Goal: Navigation & Orientation: Find specific page/section

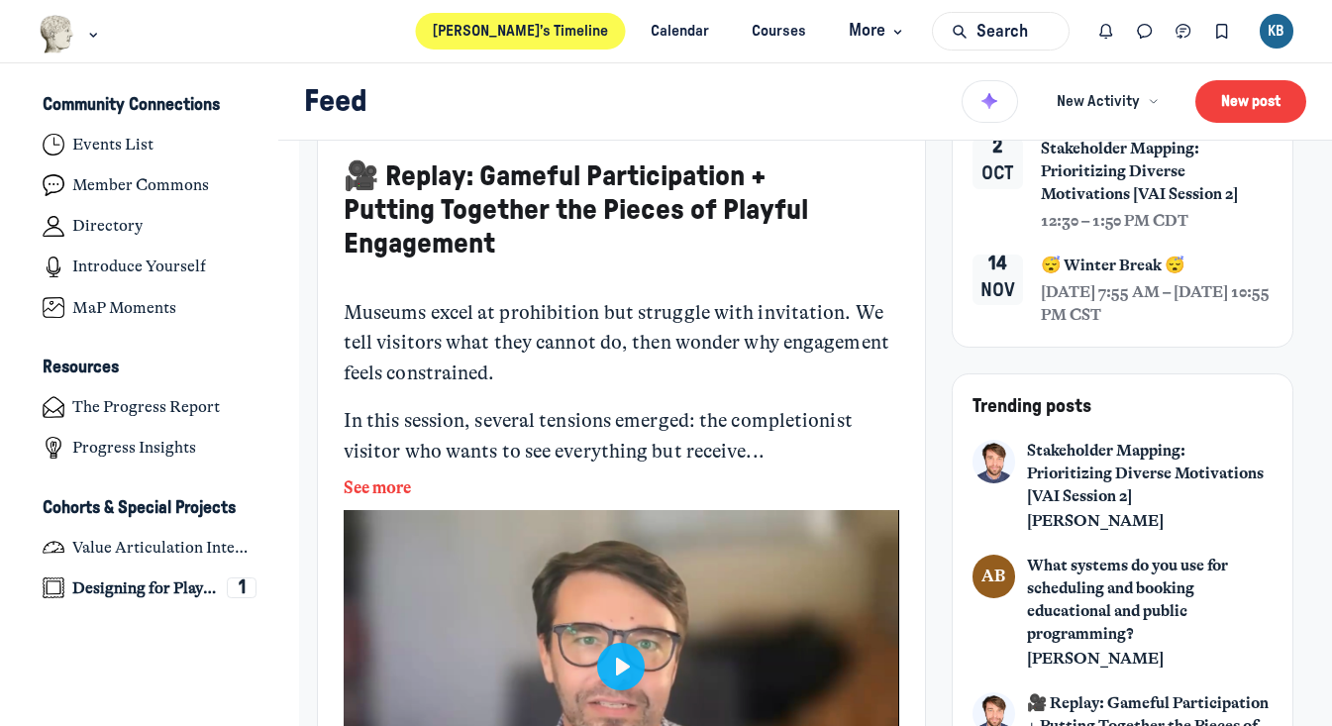
scroll to position [215, 0]
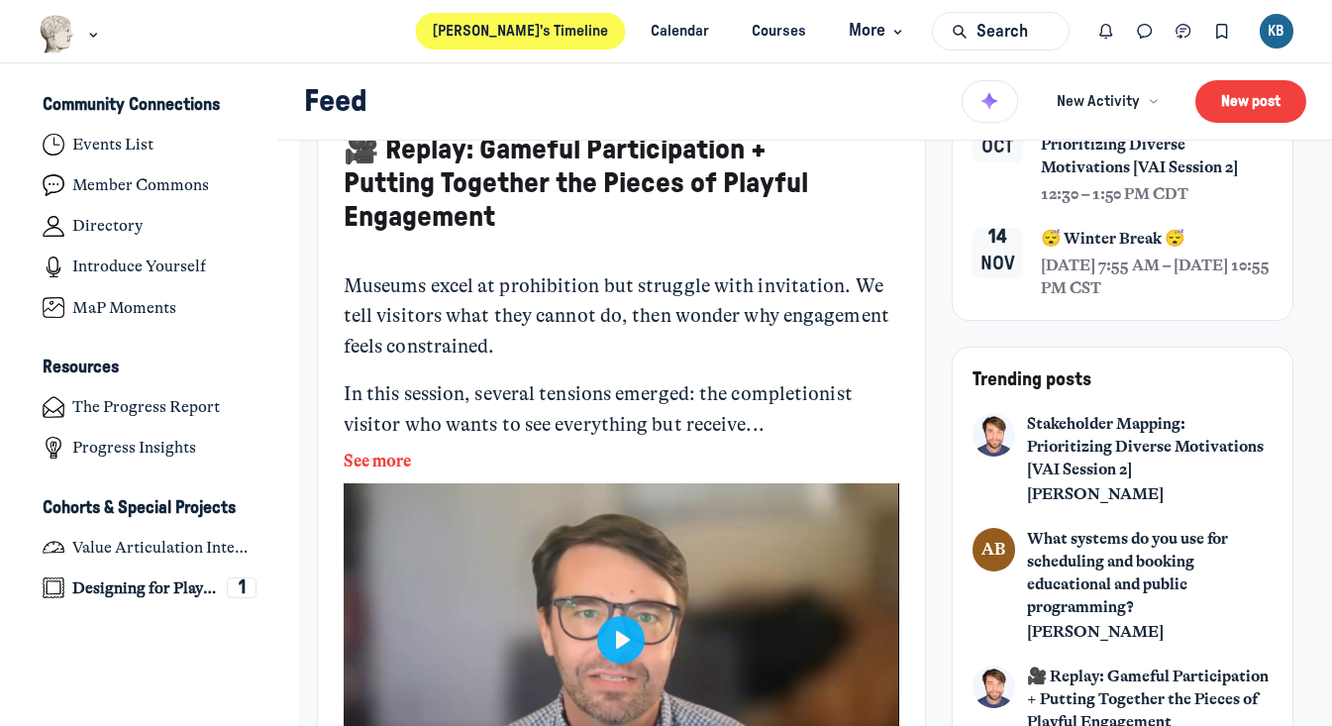
click at [408, 463] on button "See more" at bounding box center [621, 462] width 555 height 26
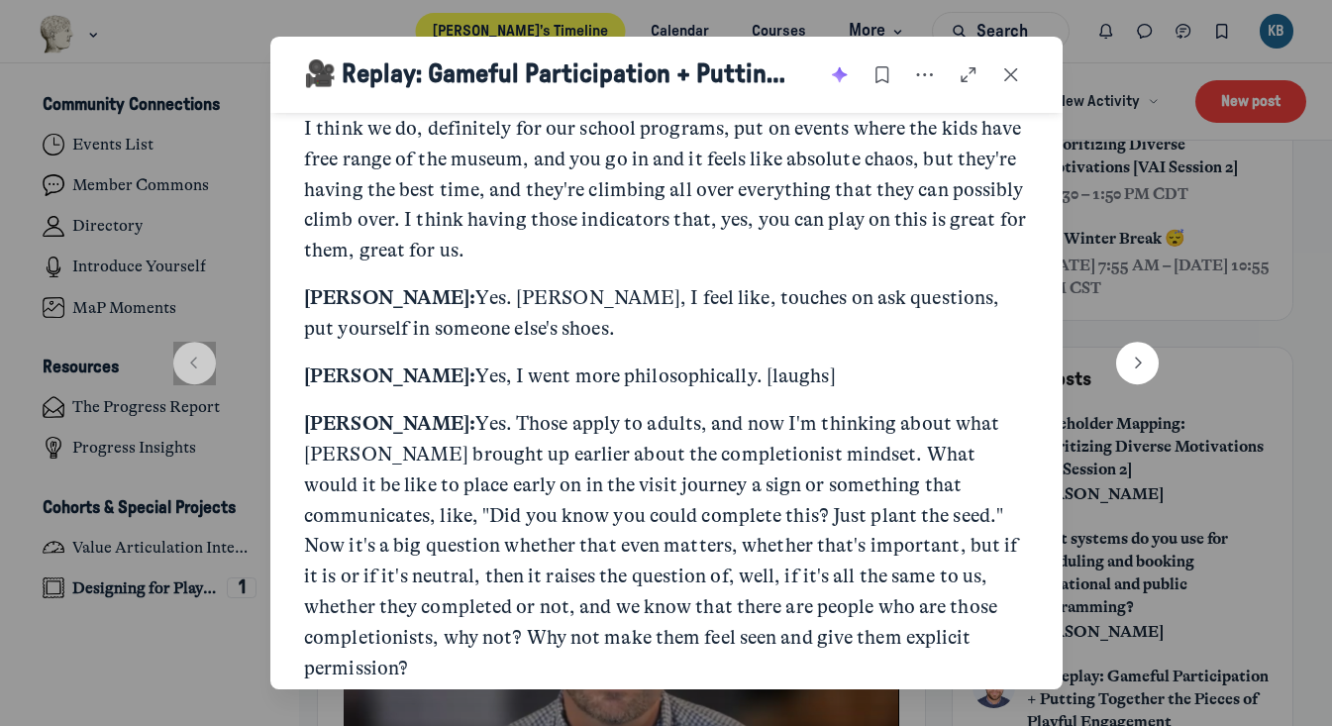
scroll to position [14822, 0]
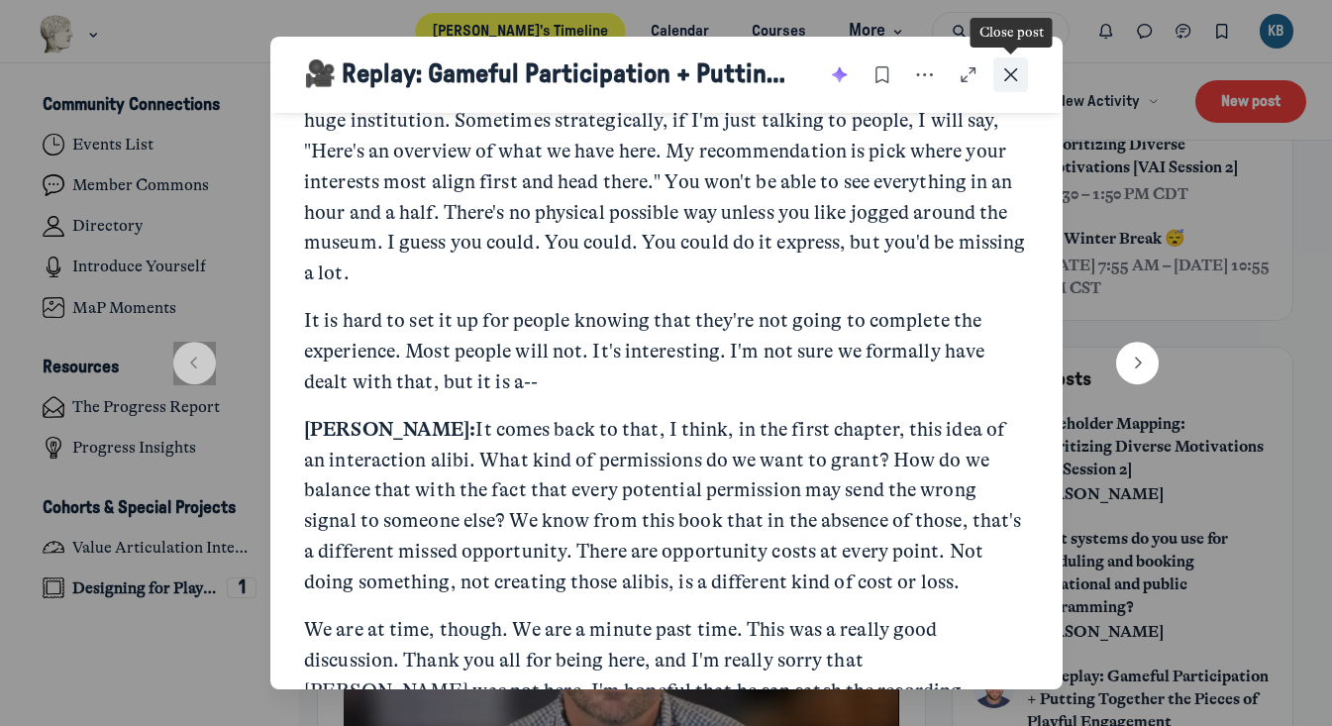
click at [1013, 72] on use "Close post" at bounding box center [1011, 75] width 14 height 14
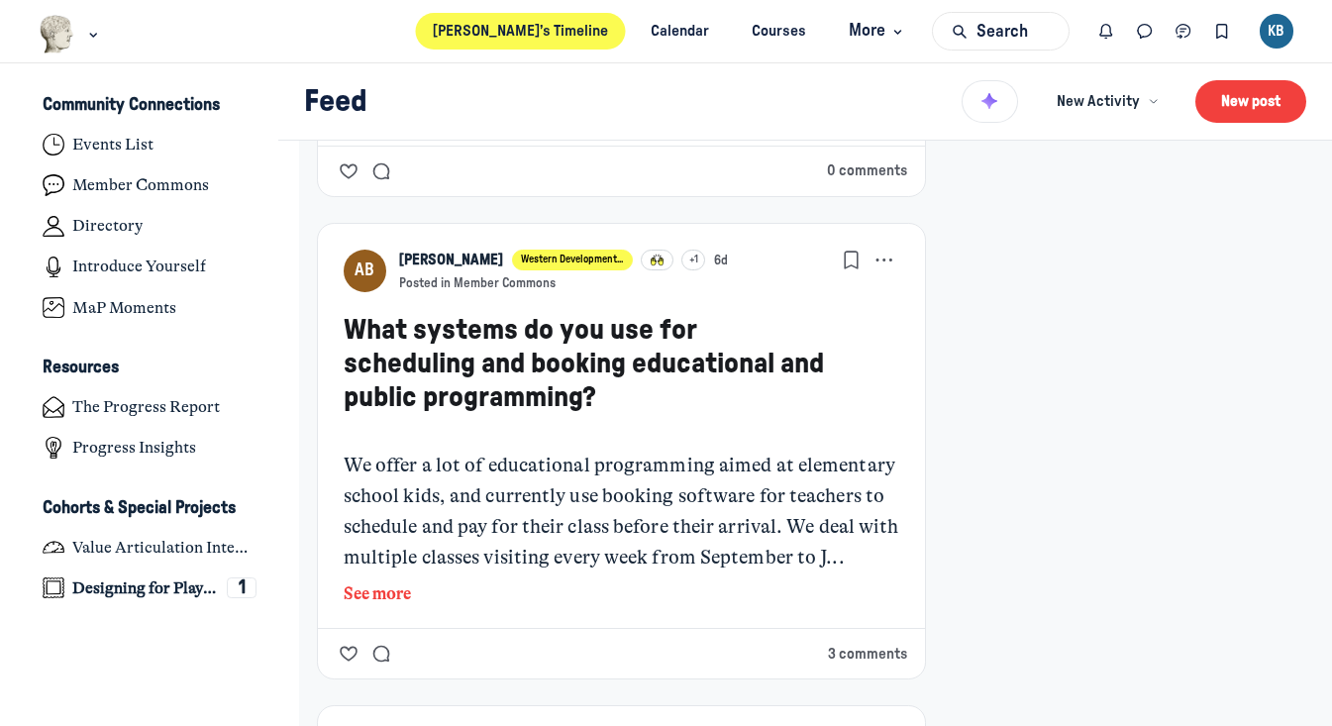
scroll to position [983, 0]
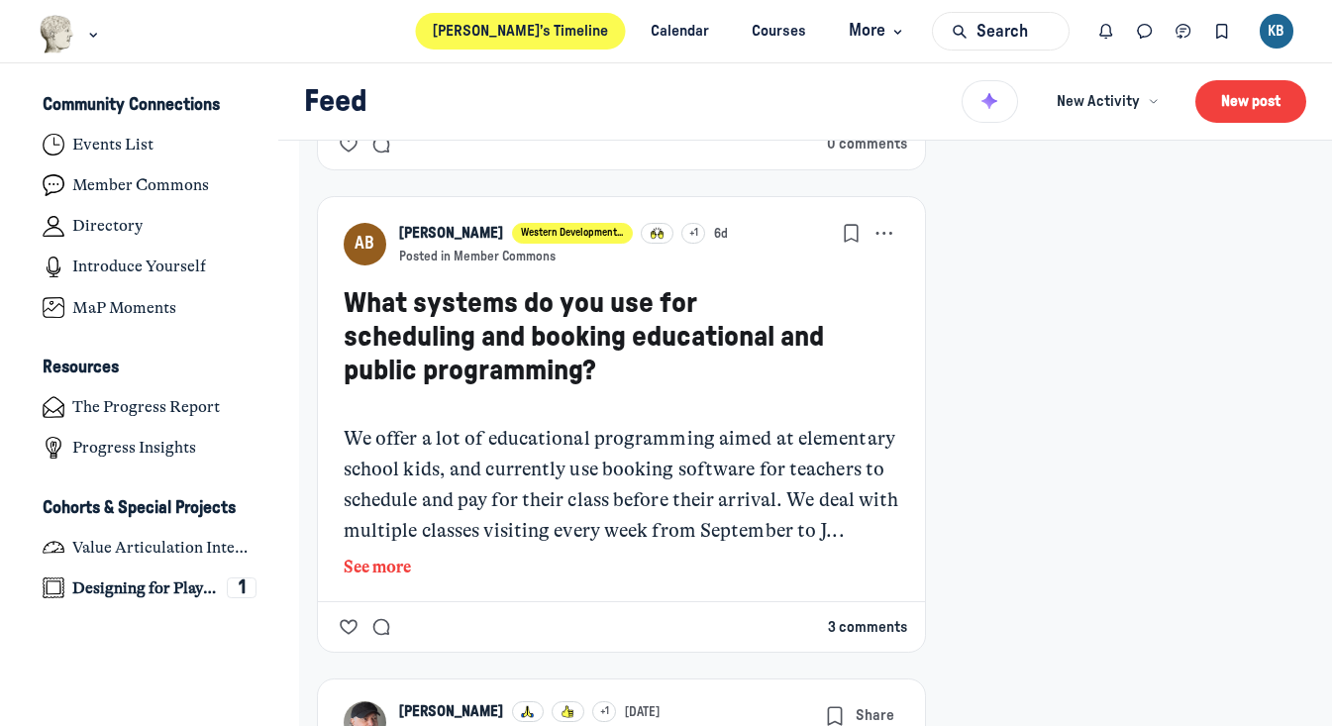
click at [875, 638] on button "3 comments" at bounding box center [867, 628] width 79 height 22
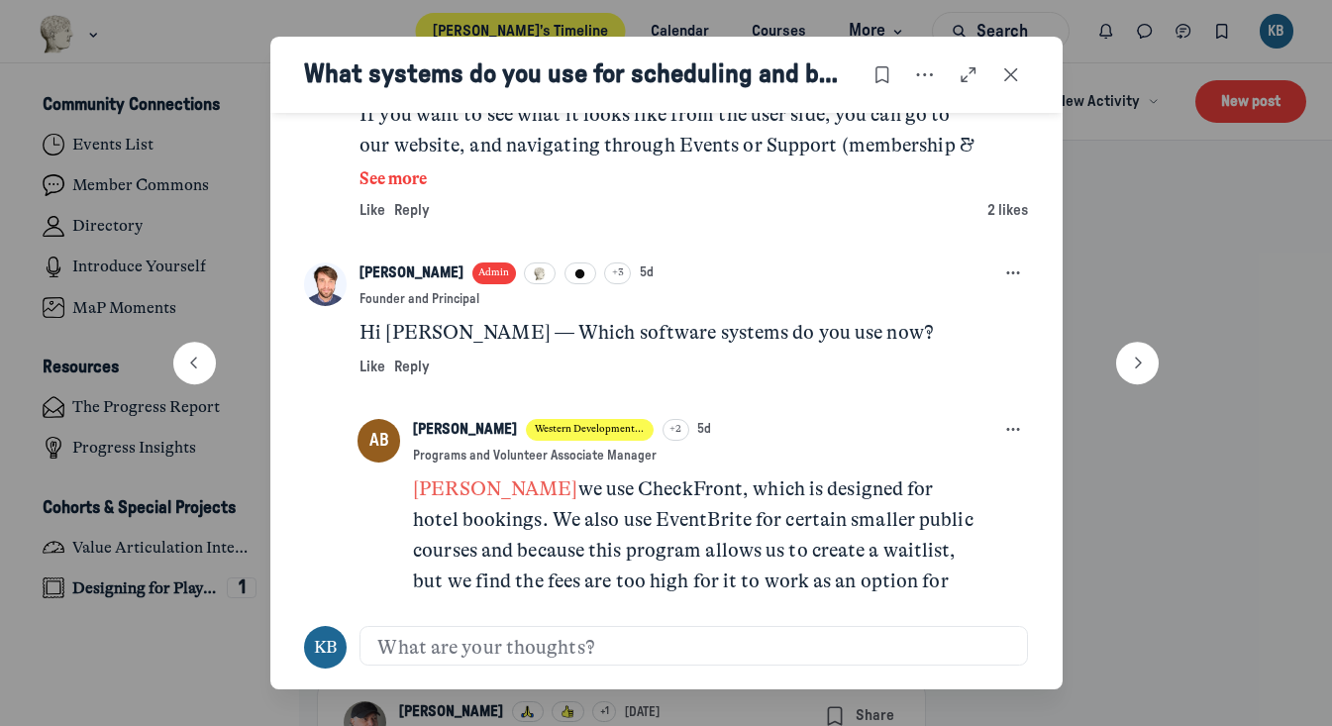
scroll to position [987, 0]
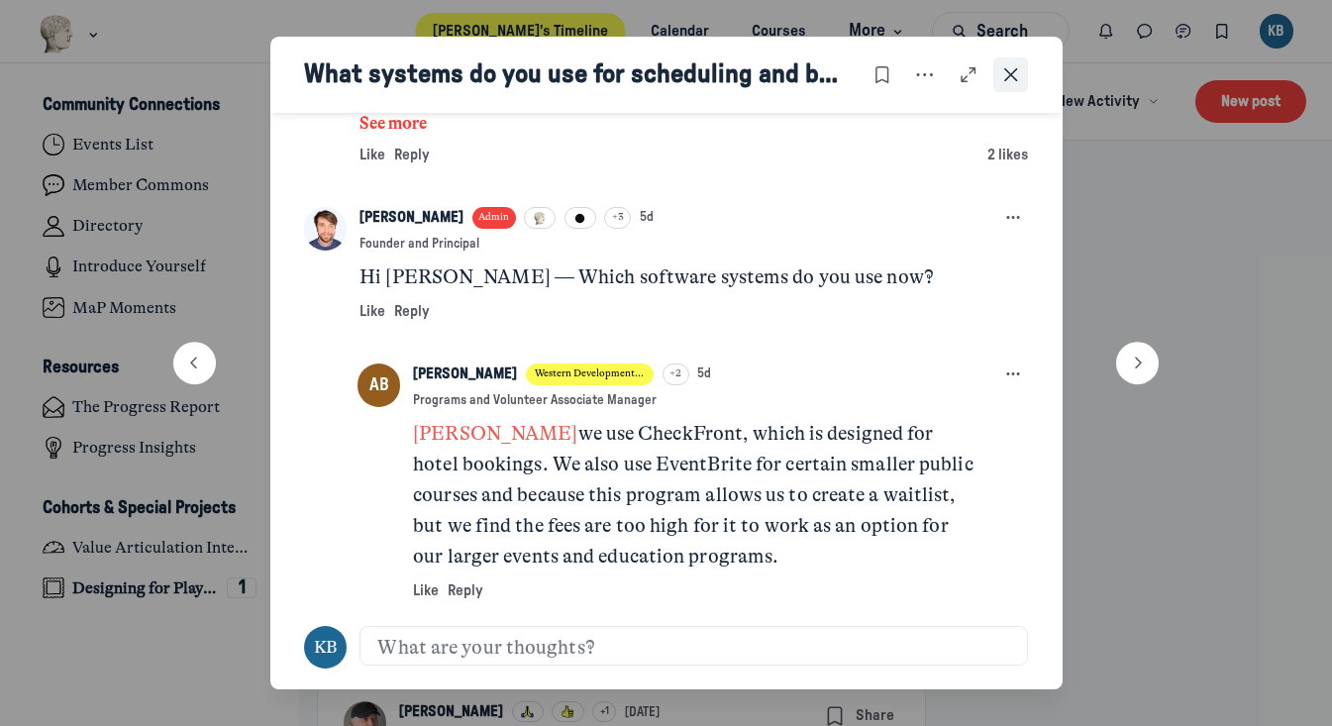
click at [1013, 85] on icon "Close post" at bounding box center [1011, 75] width 20 height 22
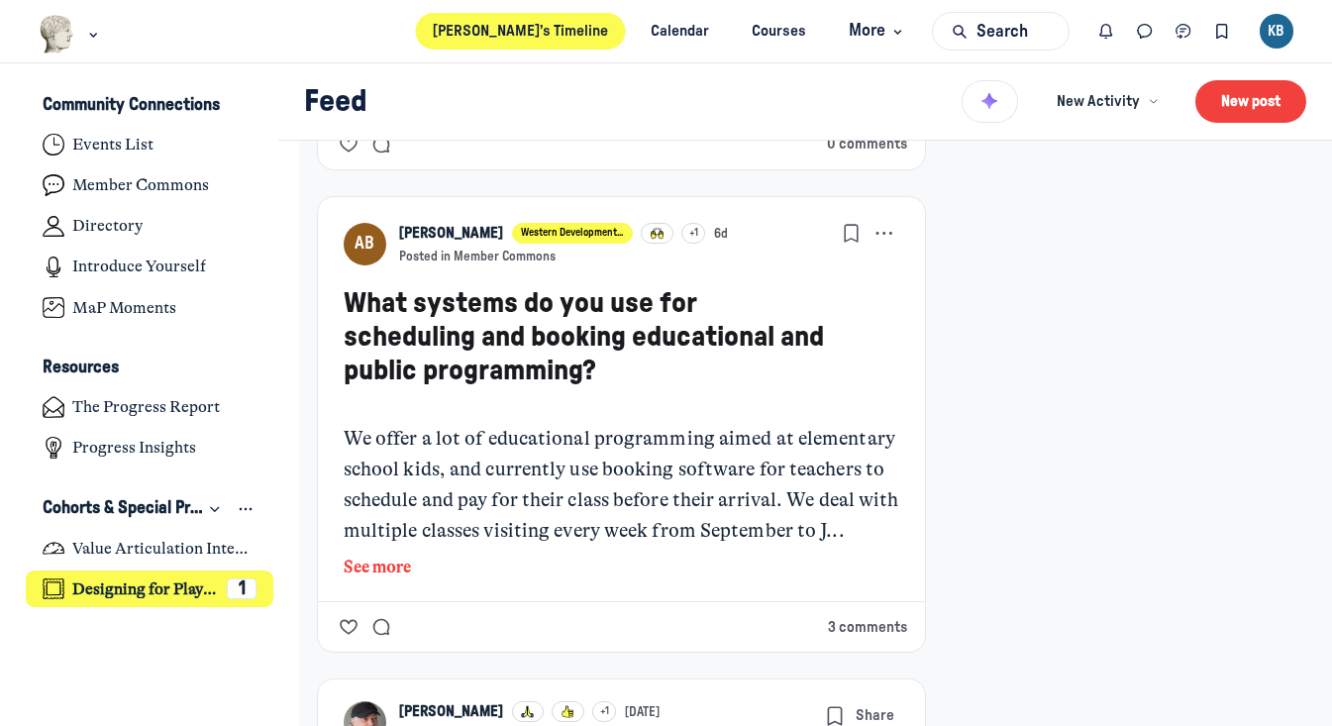
click at [151, 595] on h4 "Designing for Playful Engagement" at bounding box center [145, 589] width 146 height 20
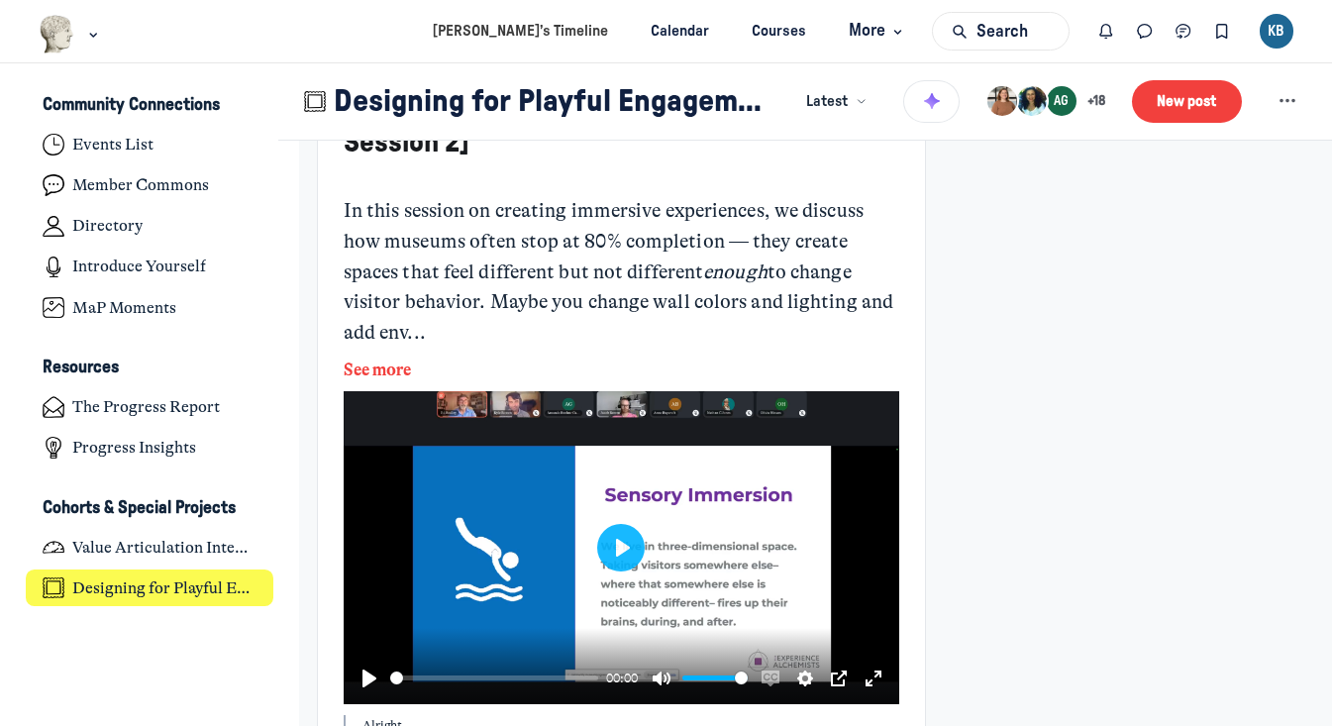
scroll to position [2298, 0]
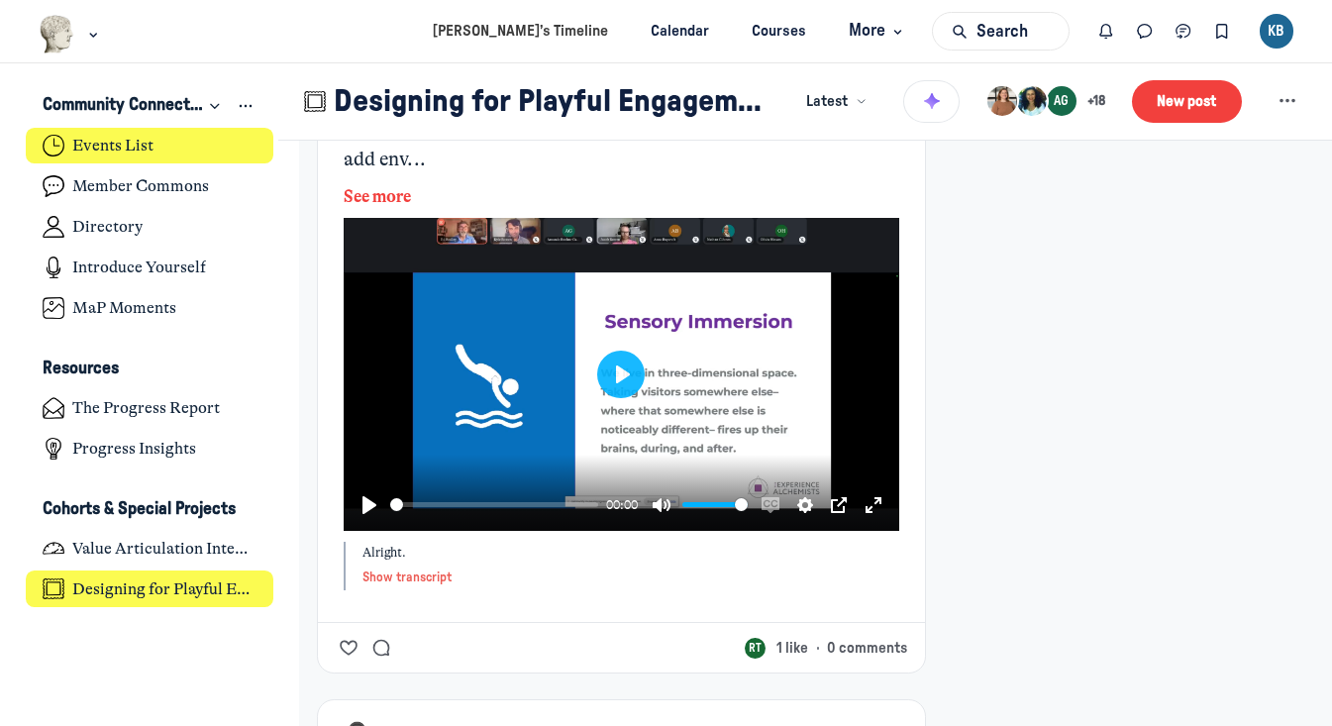
click at [121, 149] on h4 "Events List" at bounding box center [112, 146] width 81 height 20
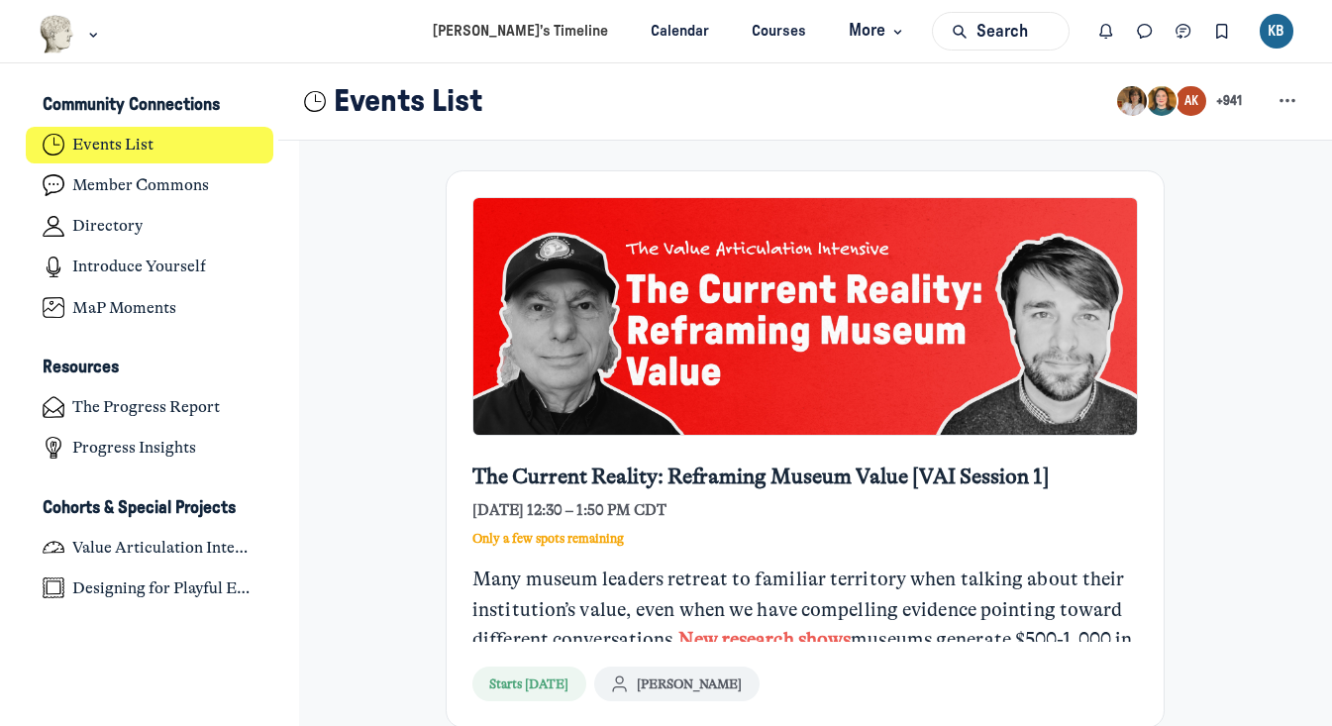
scroll to position [386, 0]
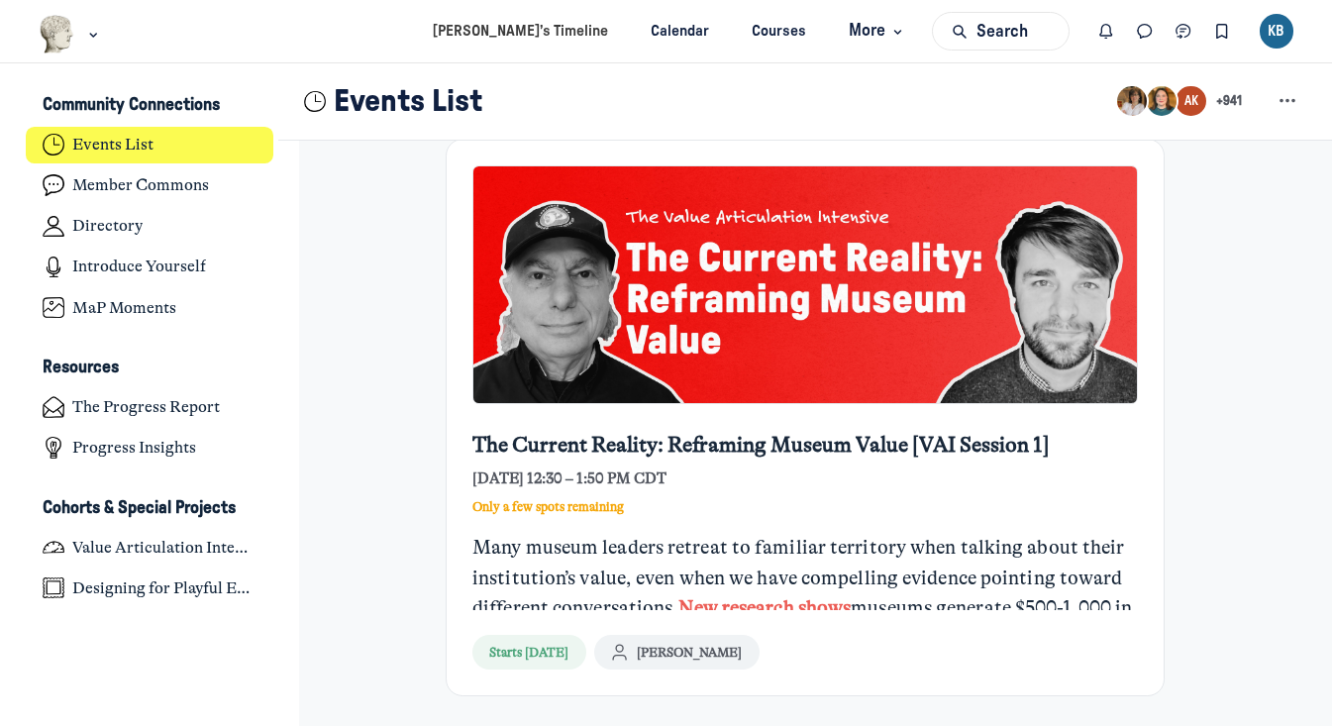
click at [981, 544] on div "Many museum leaders retreat to familiar territory when talking about their inst…" at bounding box center [804, 685] width 665 height 305
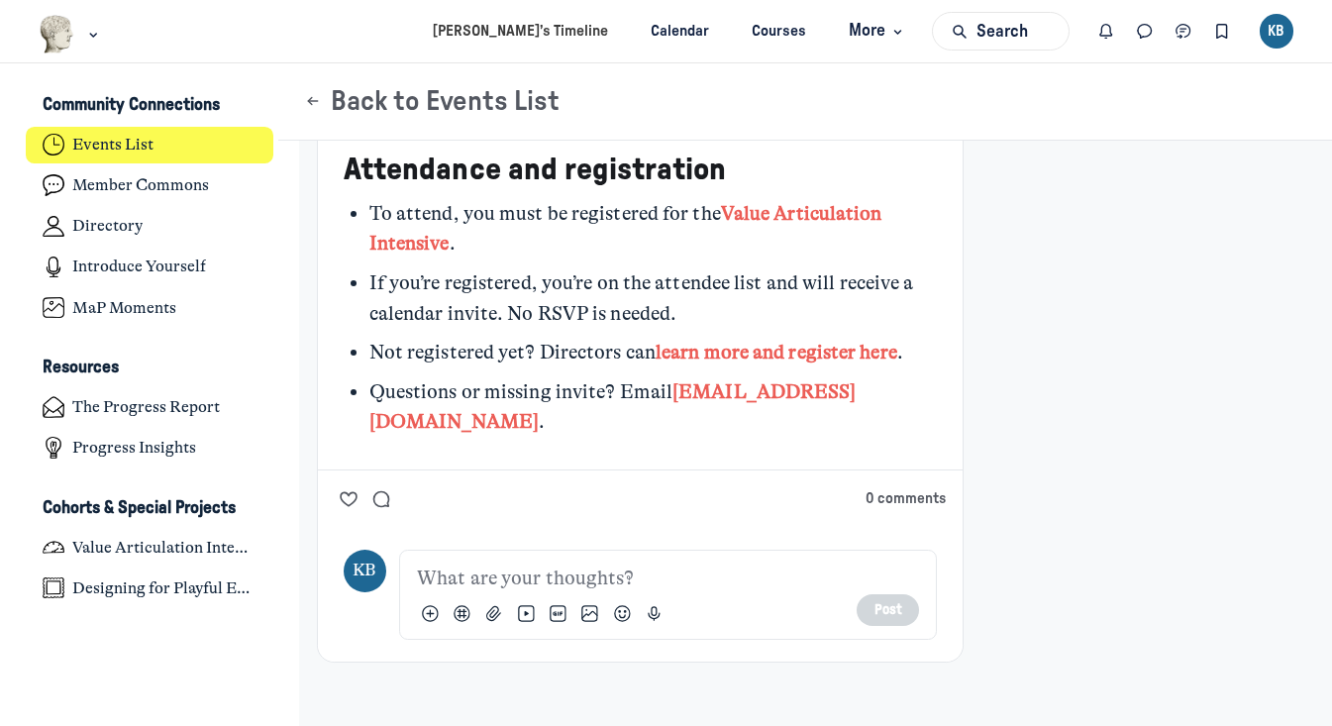
scroll to position [2281, 0]
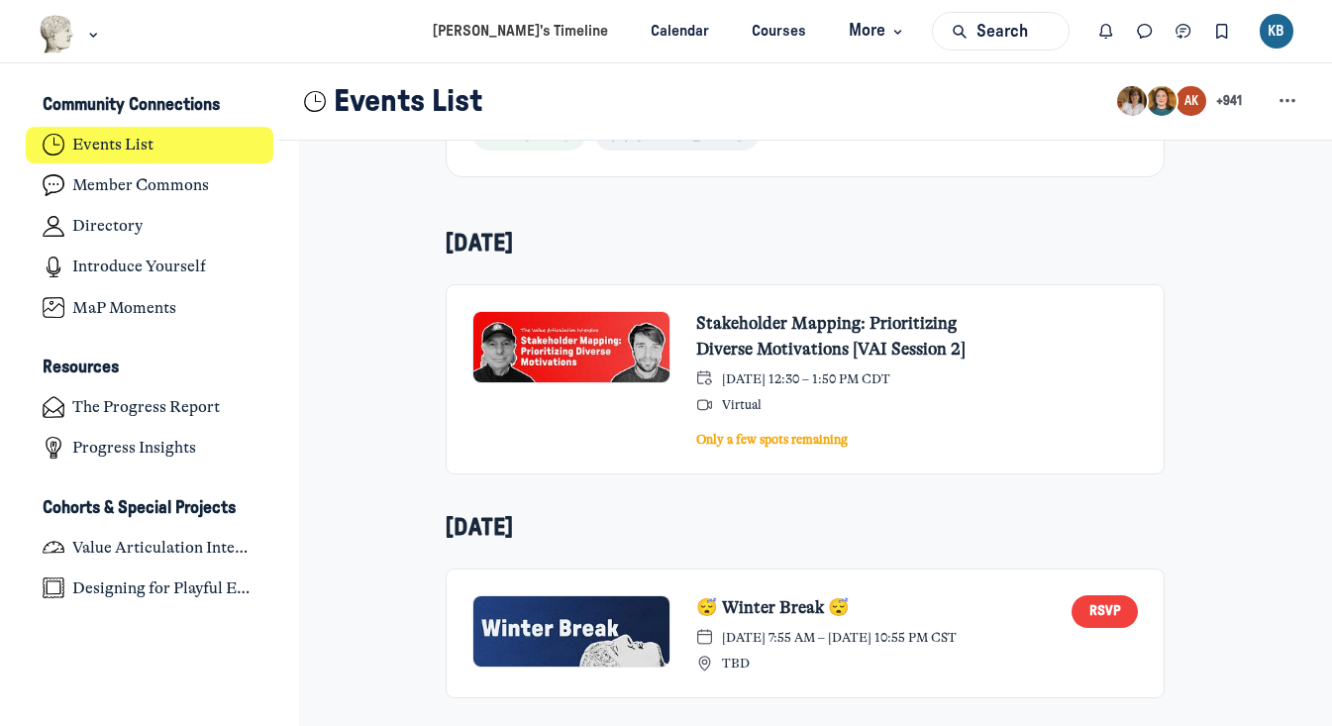
scroll to position [949, 0]
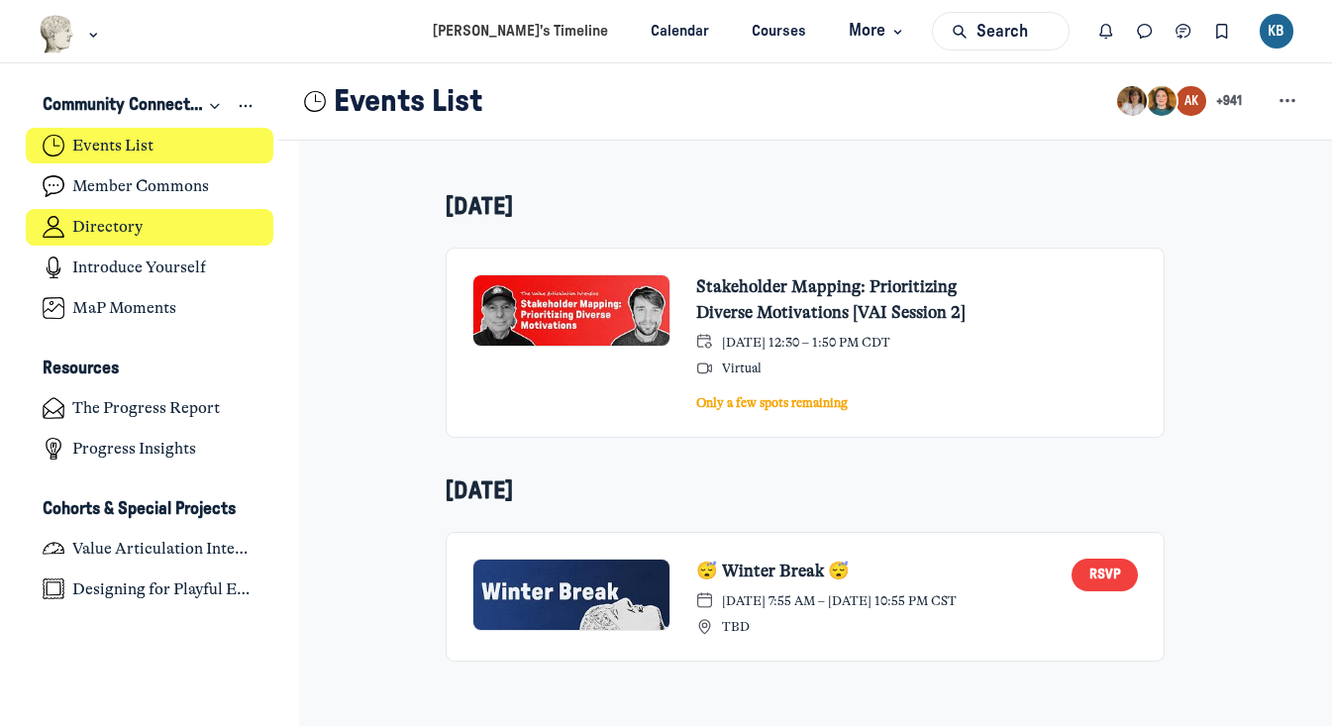
click at [110, 239] on link "Directory" at bounding box center [150, 227] width 249 height 37
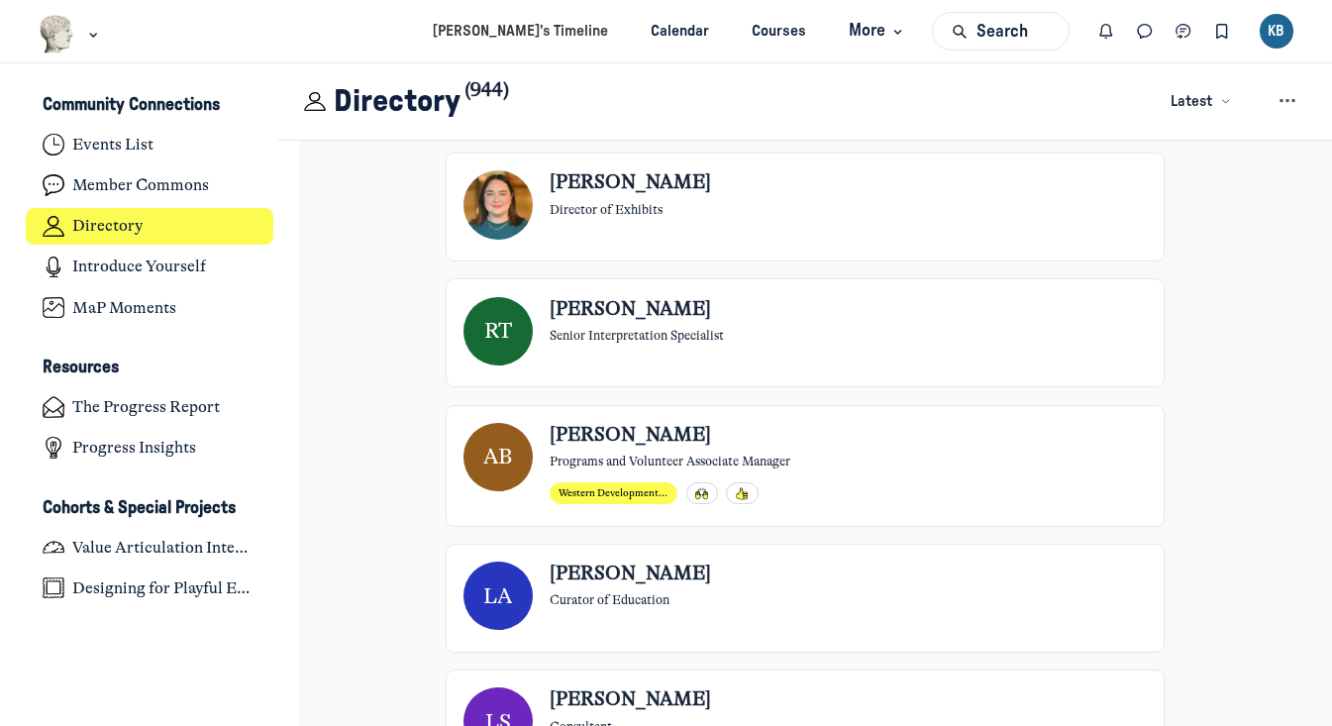
scroll to position [662, 0]
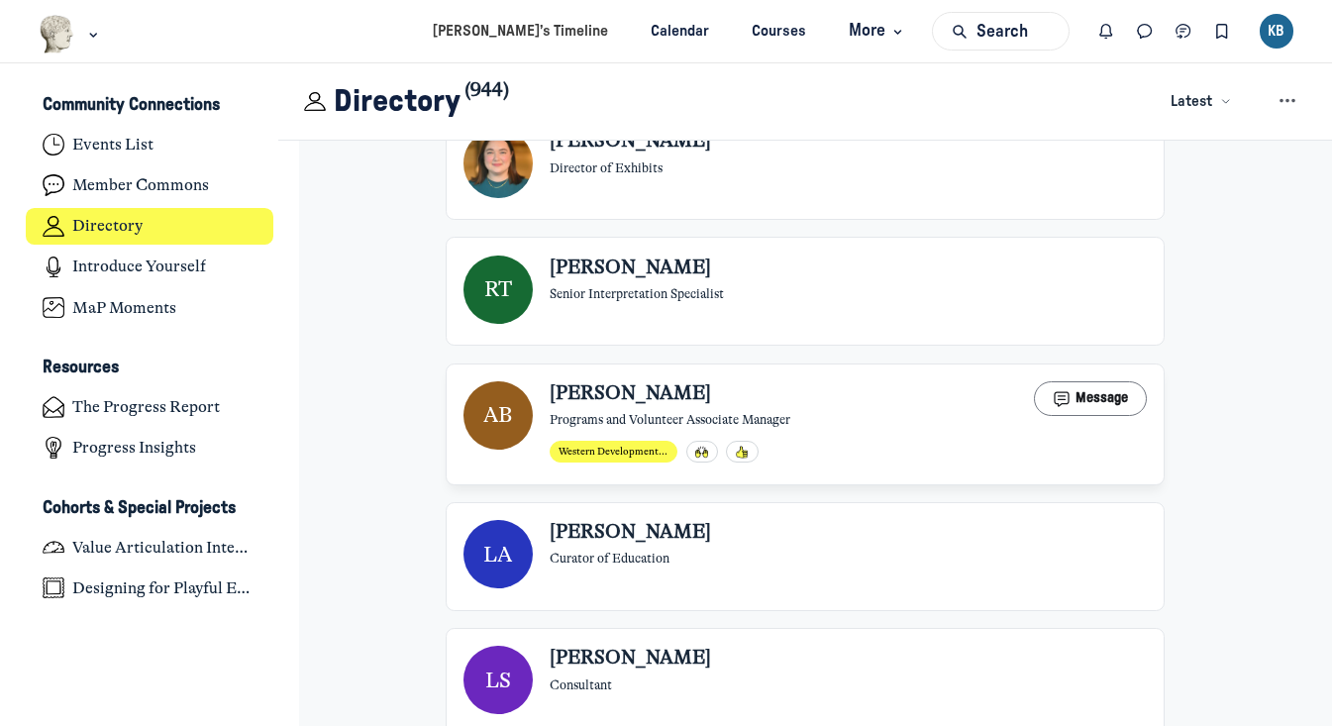
click at [553, 385] on span "[PERSON_NAME]" at bounding box center [630, 394] width 161 height 26
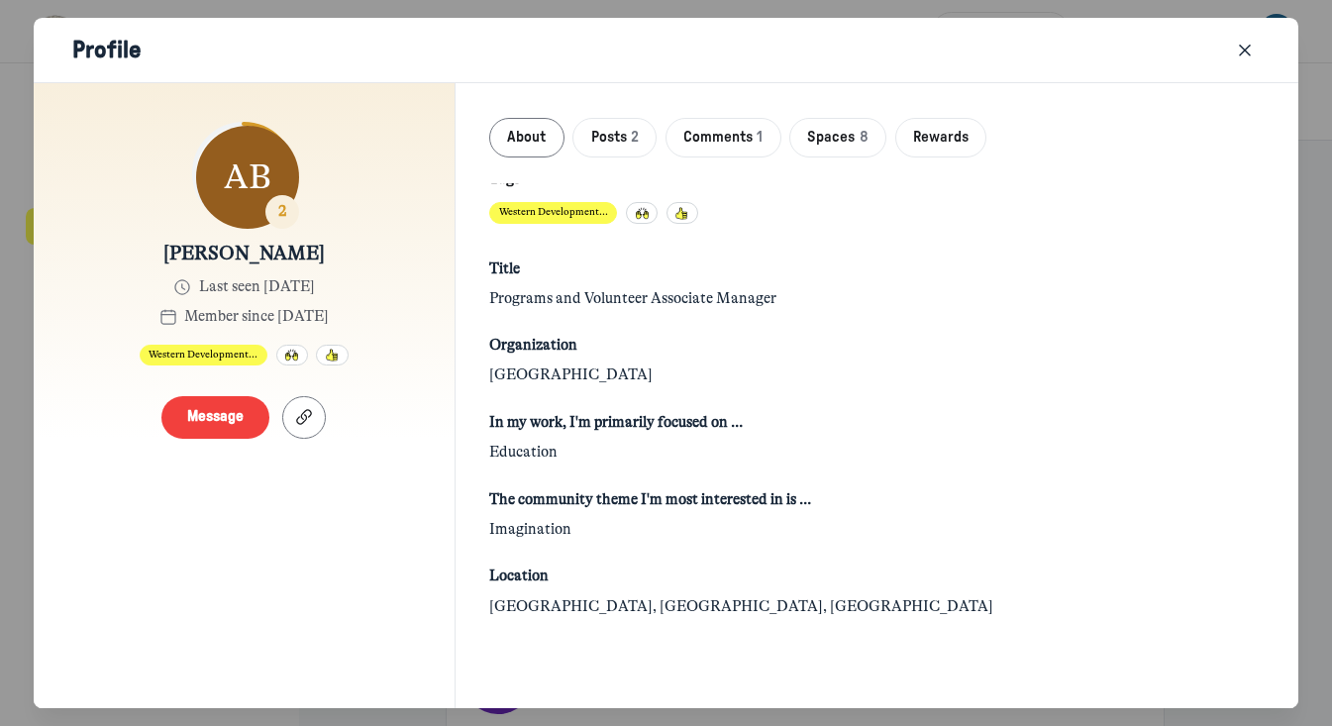
scroll to position [0, 0]
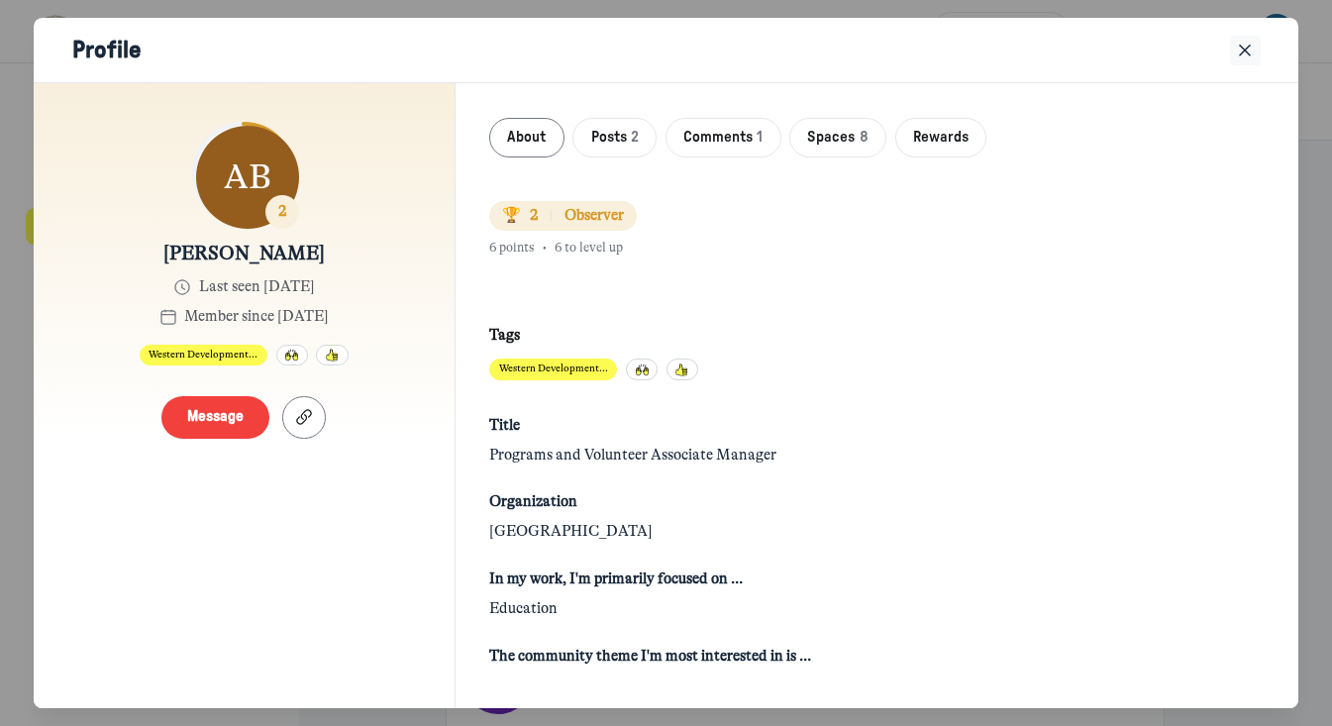
click at [1245, 51] on icon "Close" at bounding box center [1245, 51] width 20 height 22
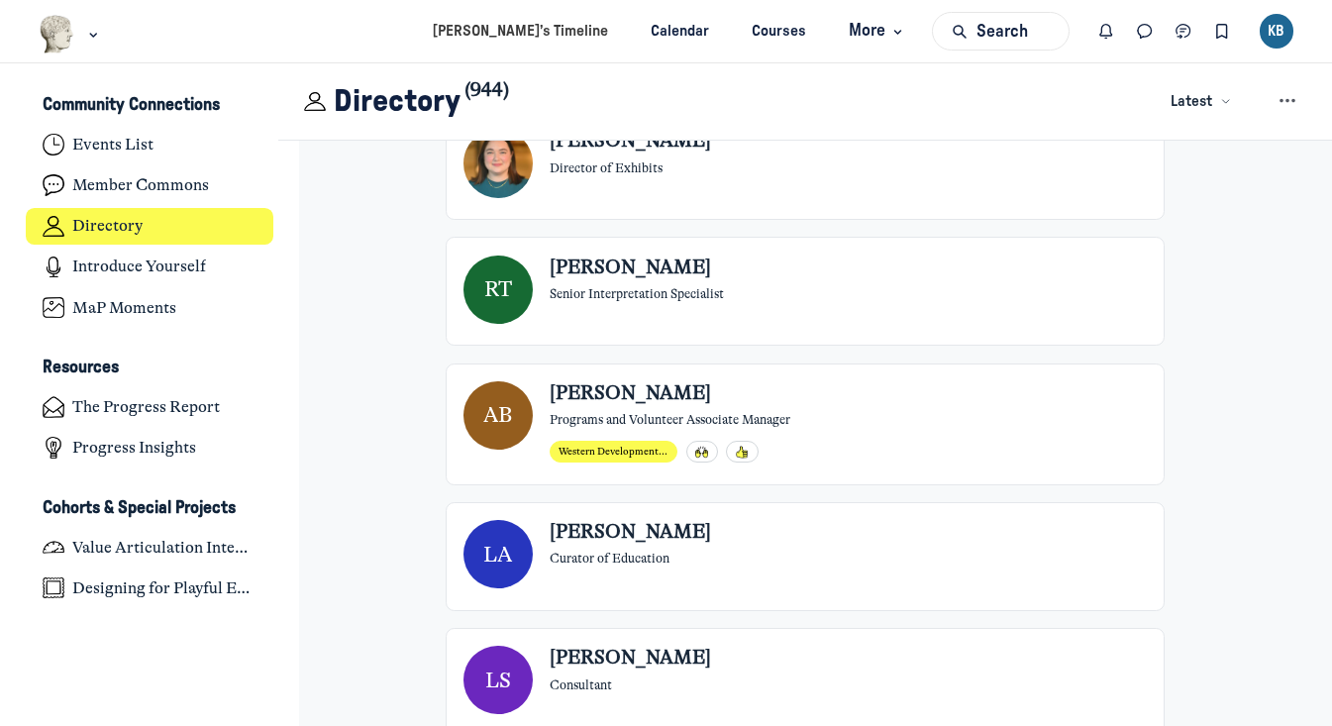
click at [1279, 34] on div "KB" at bounding box center [1277, 31] width 35 height 35
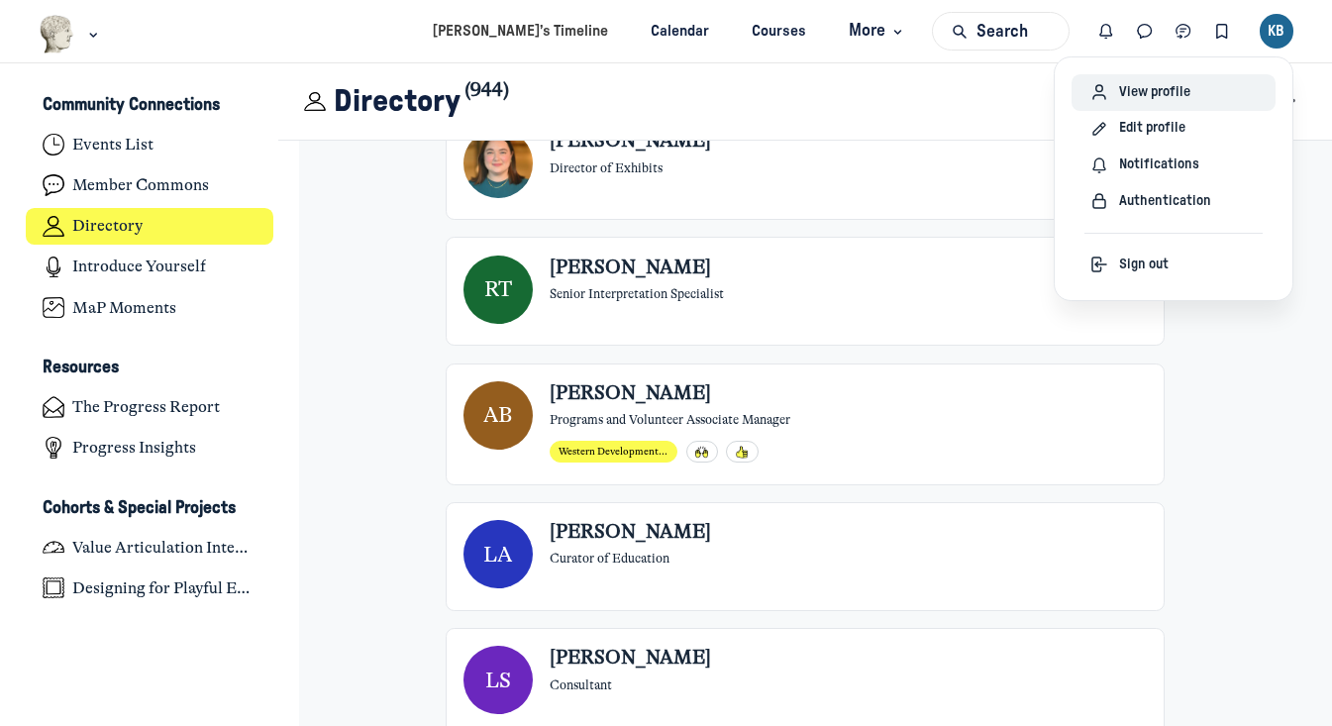
click at [1165, 89] on span "View profile" at bounding box center [1154, 92] width 71 height 21
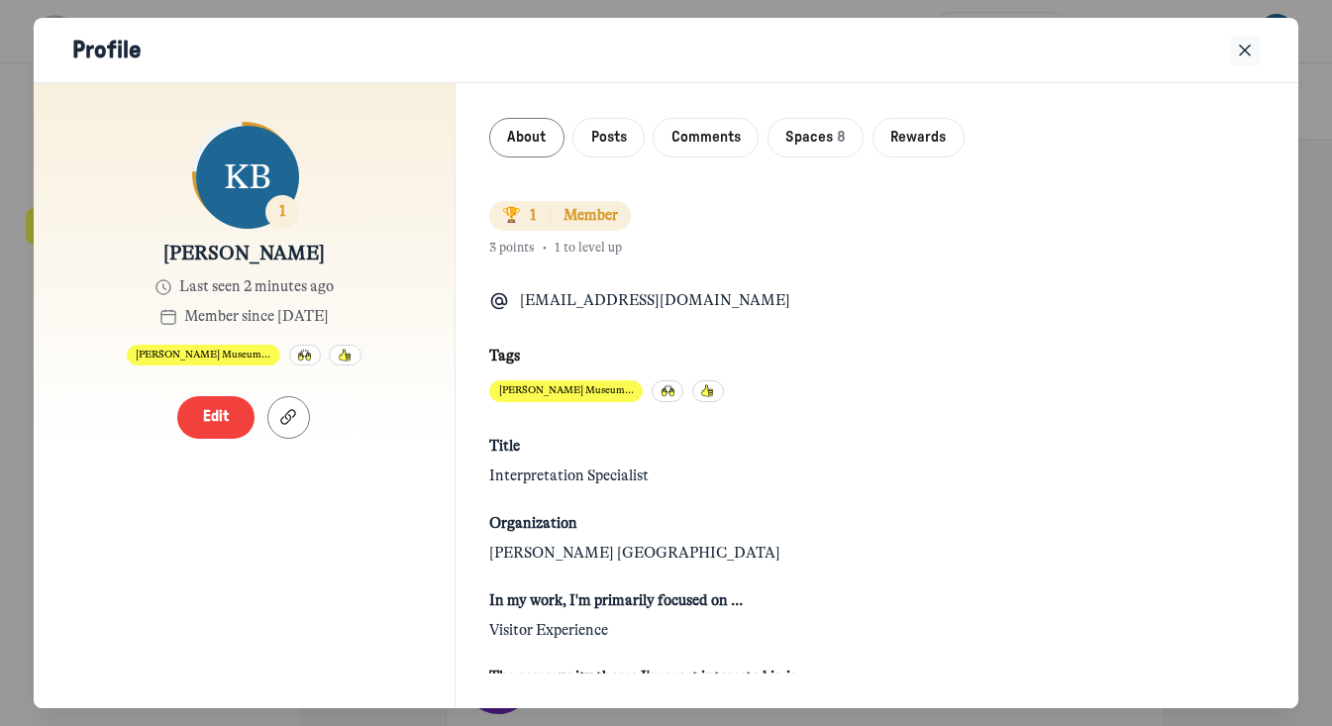
click at [1245, 50] on use "Close" at bounding box center [1245, 51] width 10 height 10
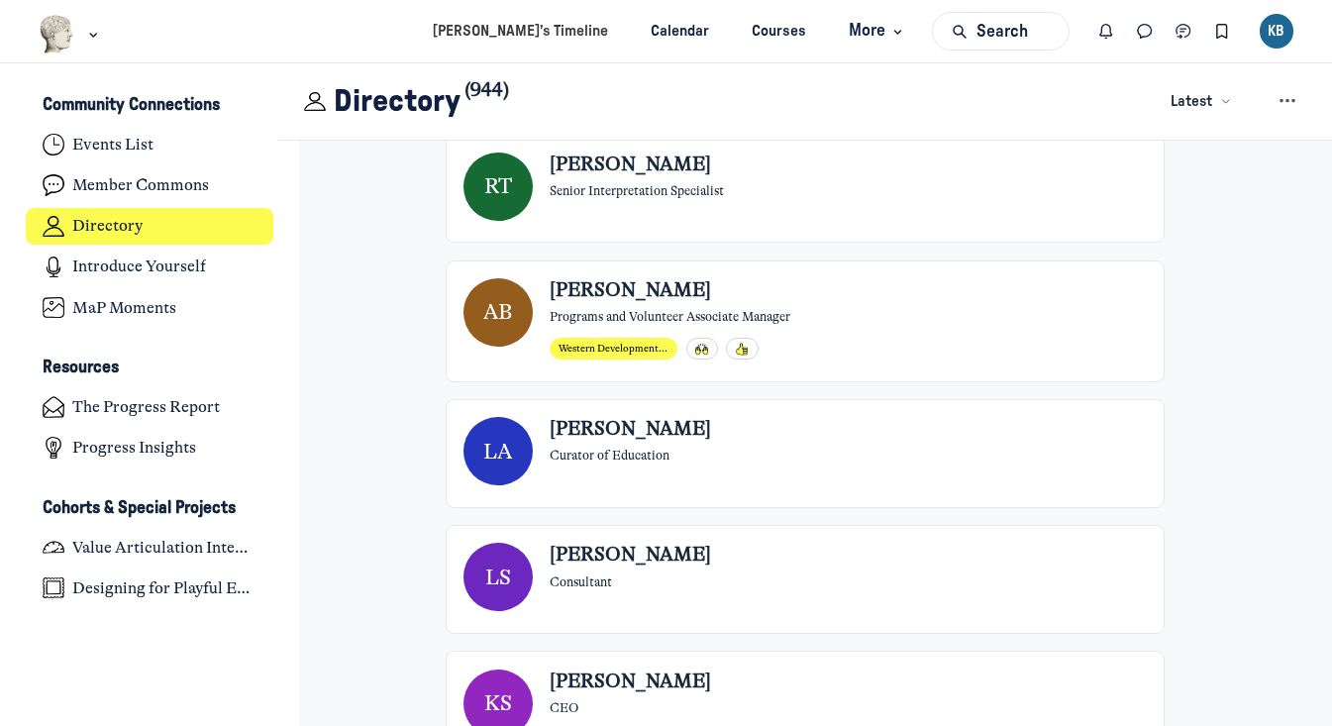
scroll to position [644, 0]
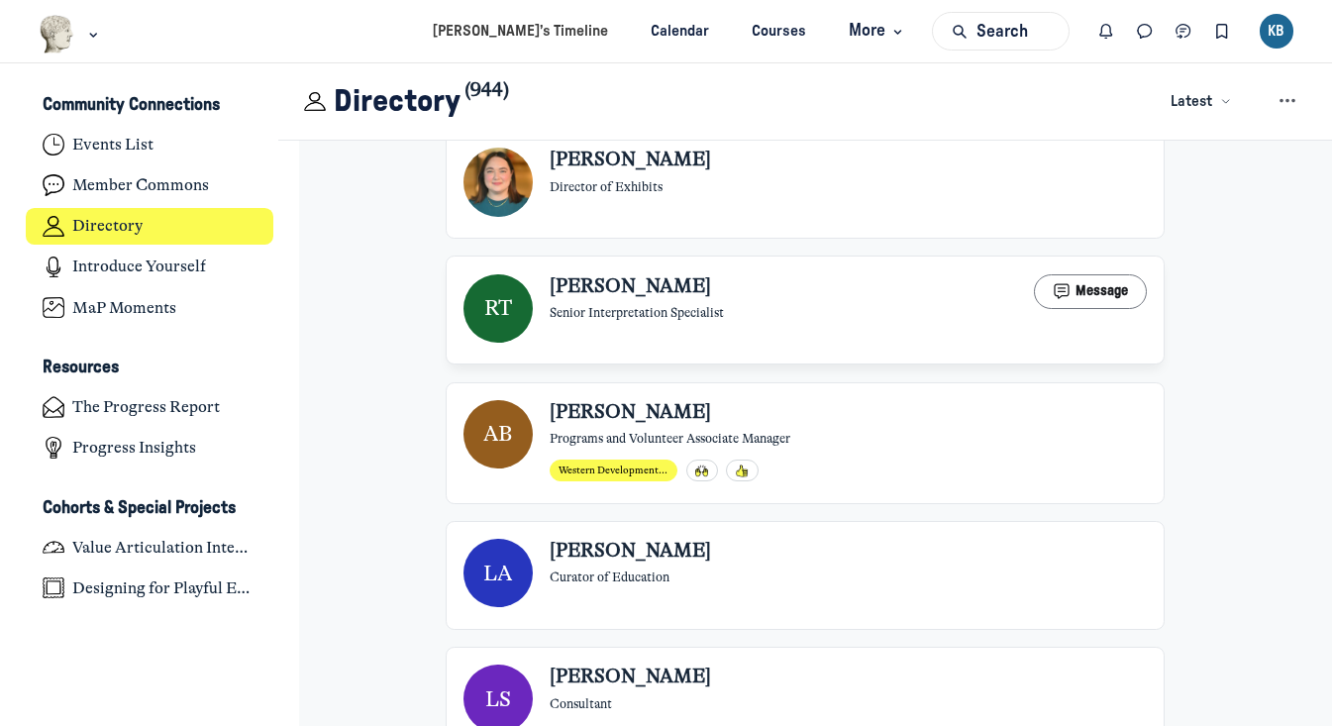
click at [632, 281] on span "[PERSON_NAME]" at bounding box center [630, 287] width 161 height 26
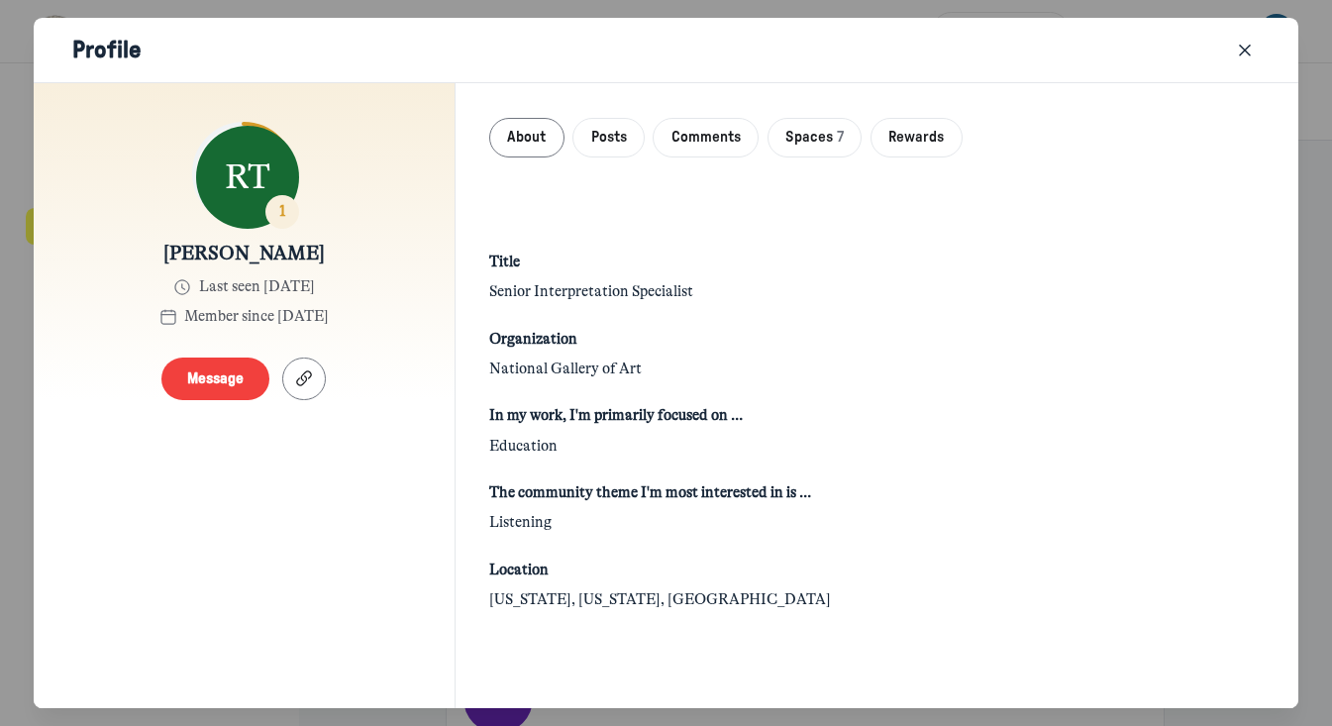
scroll to position [69, 0]
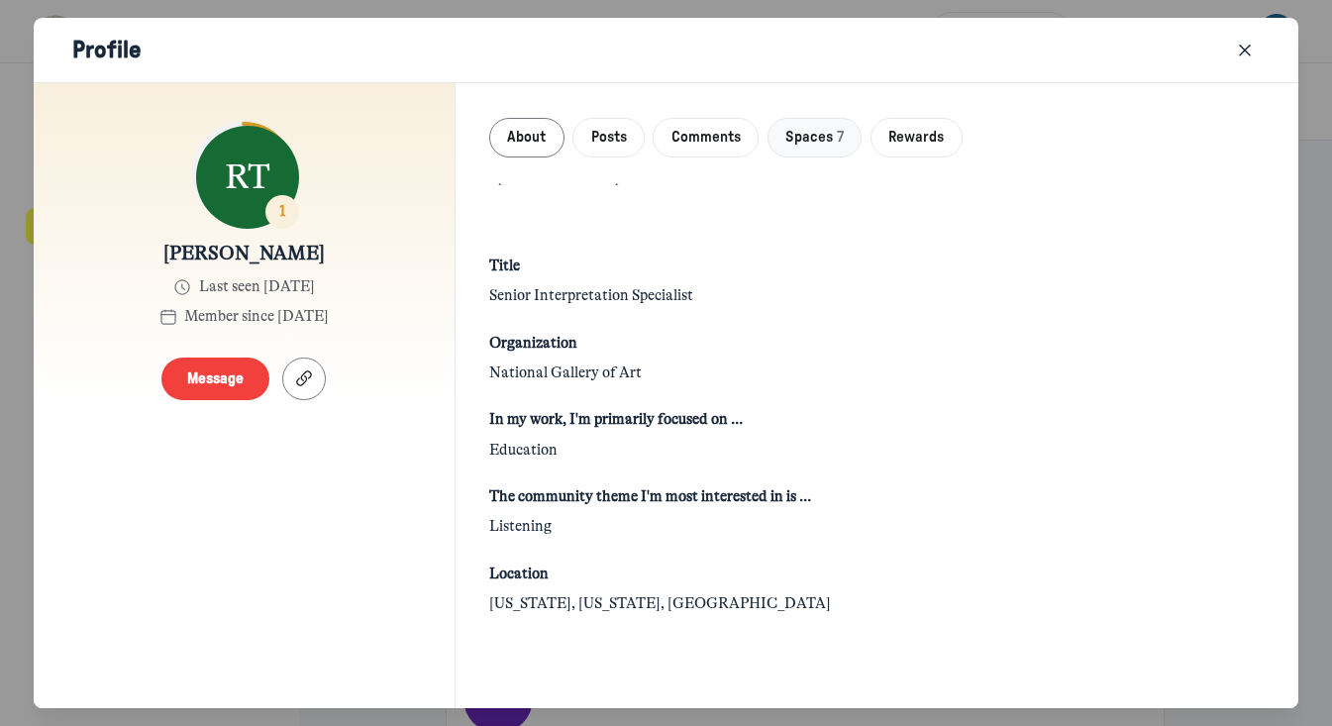
click at [832, 140] on span "Spaces" at bounding box center [809, 138] width 48 height 22
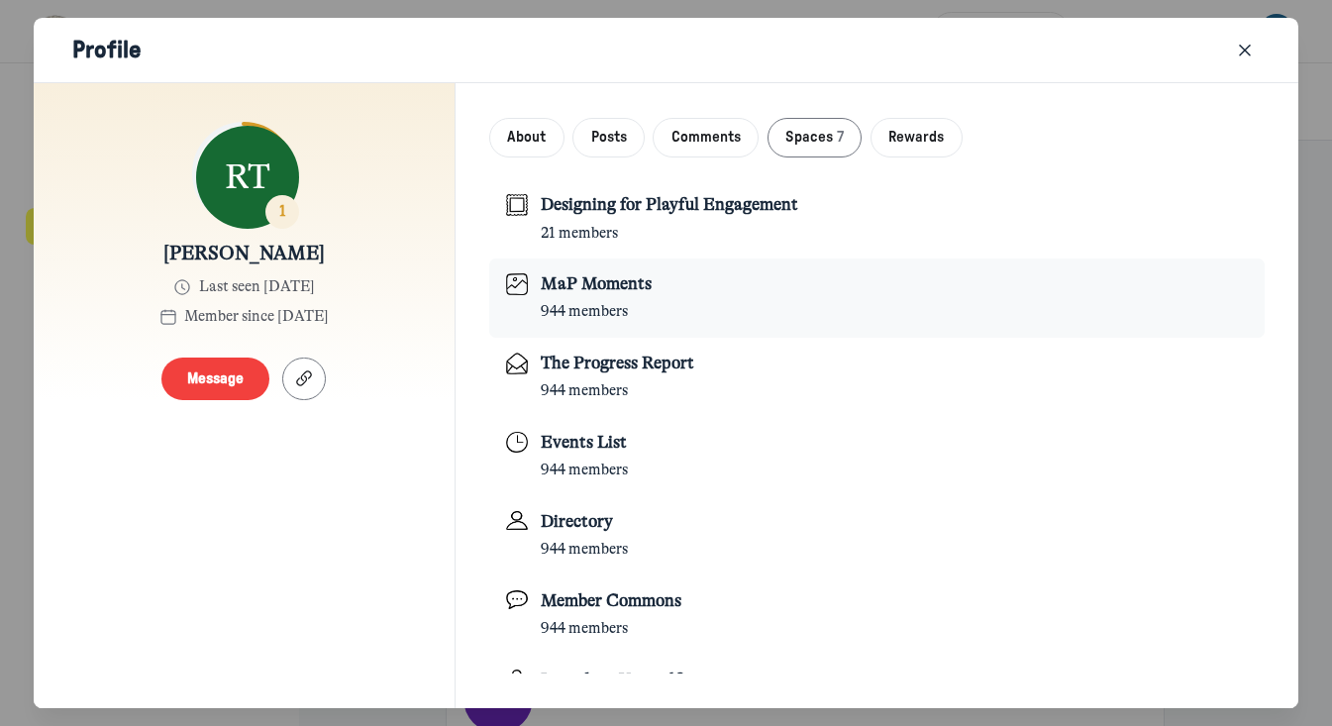
scroll to position [81, 0]
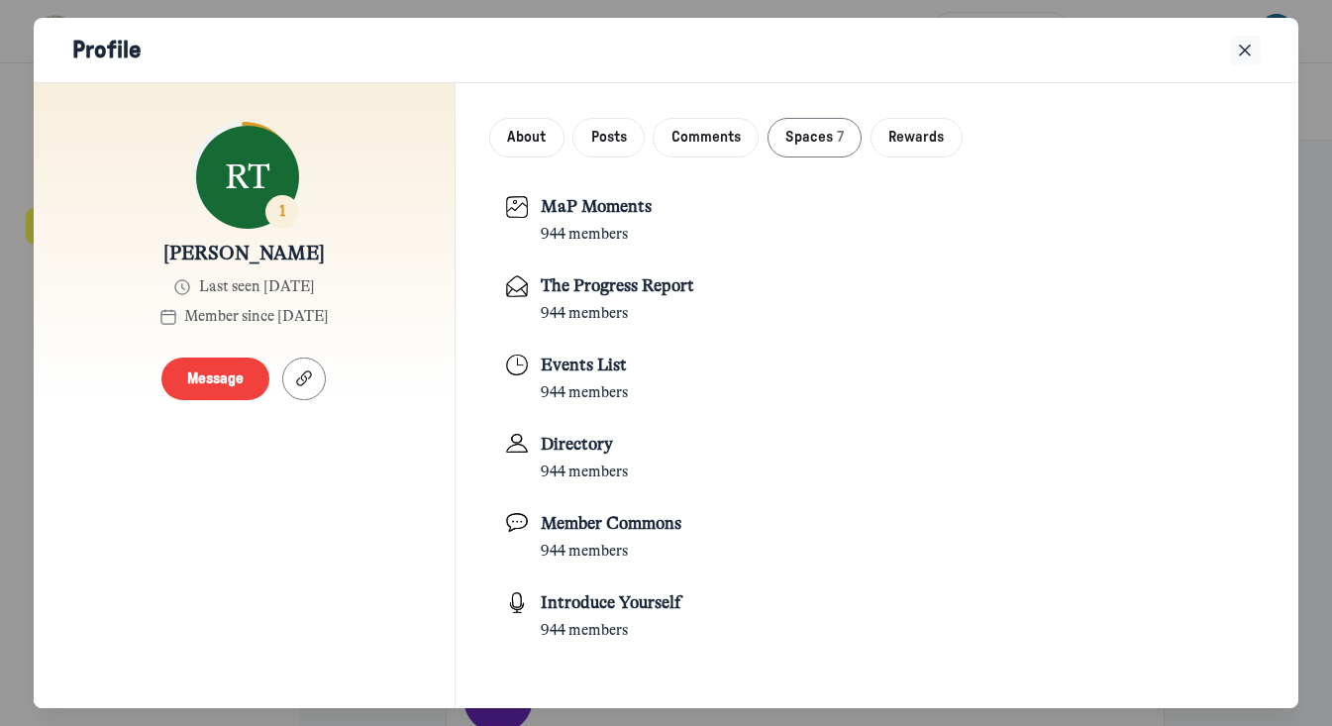
click at [1249, 57] on icon "Close" at bounding box center [1245, 51] width 20 height 22
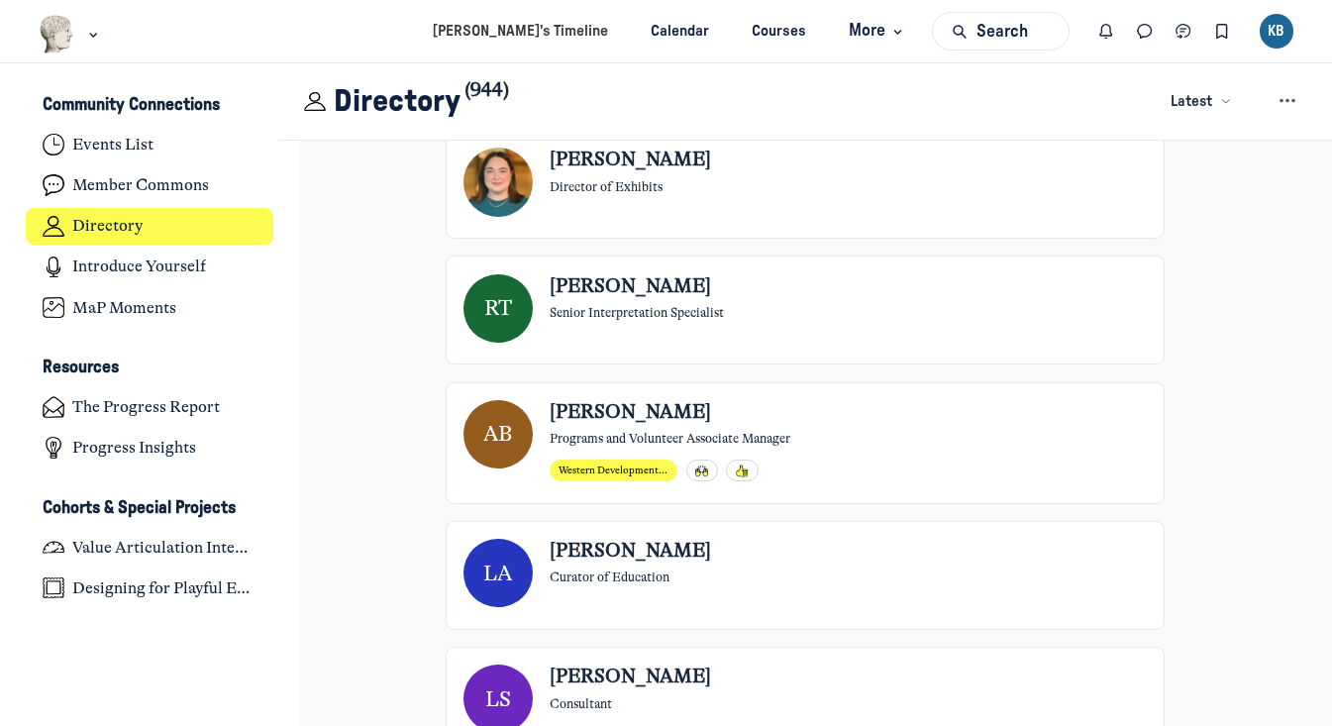
click at [1271, 35] on div "KB" at bounding box center [1277, 31] width 35 height 35
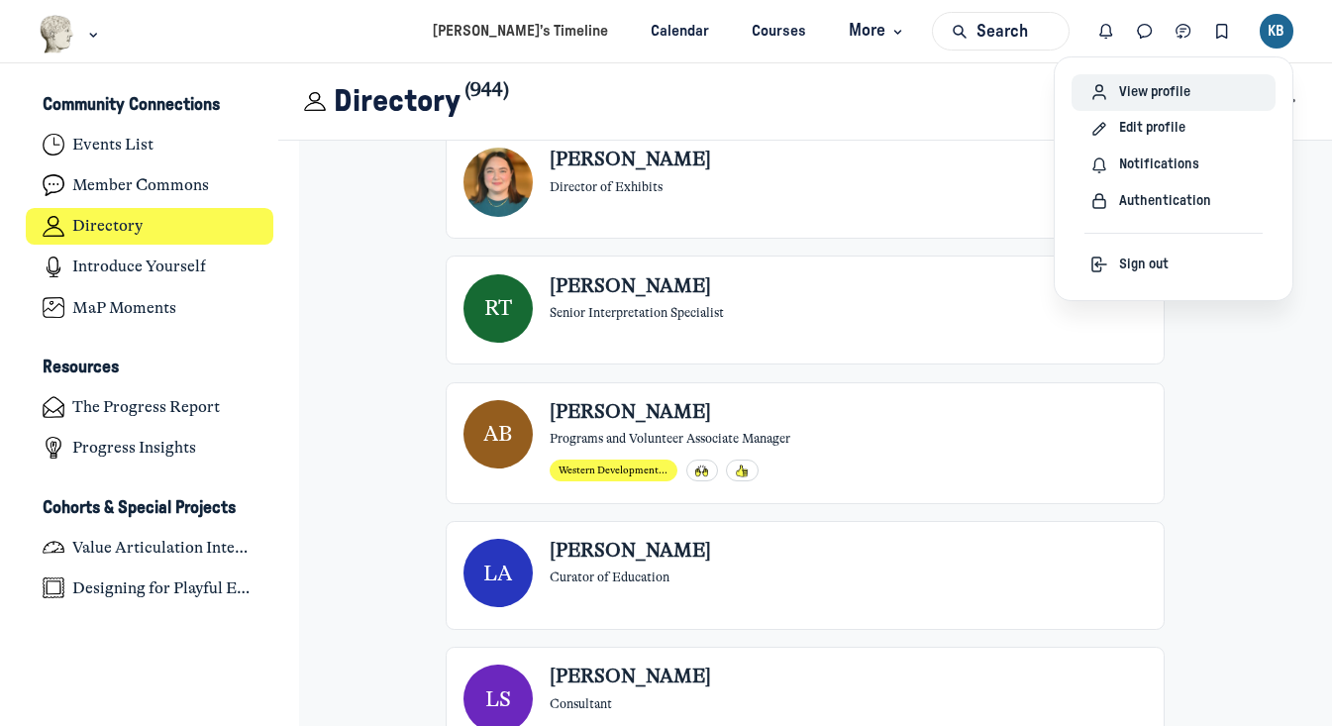
click at [1215, 91] on div "View profile" at bounding box center [1173, 92] width 169 height 22
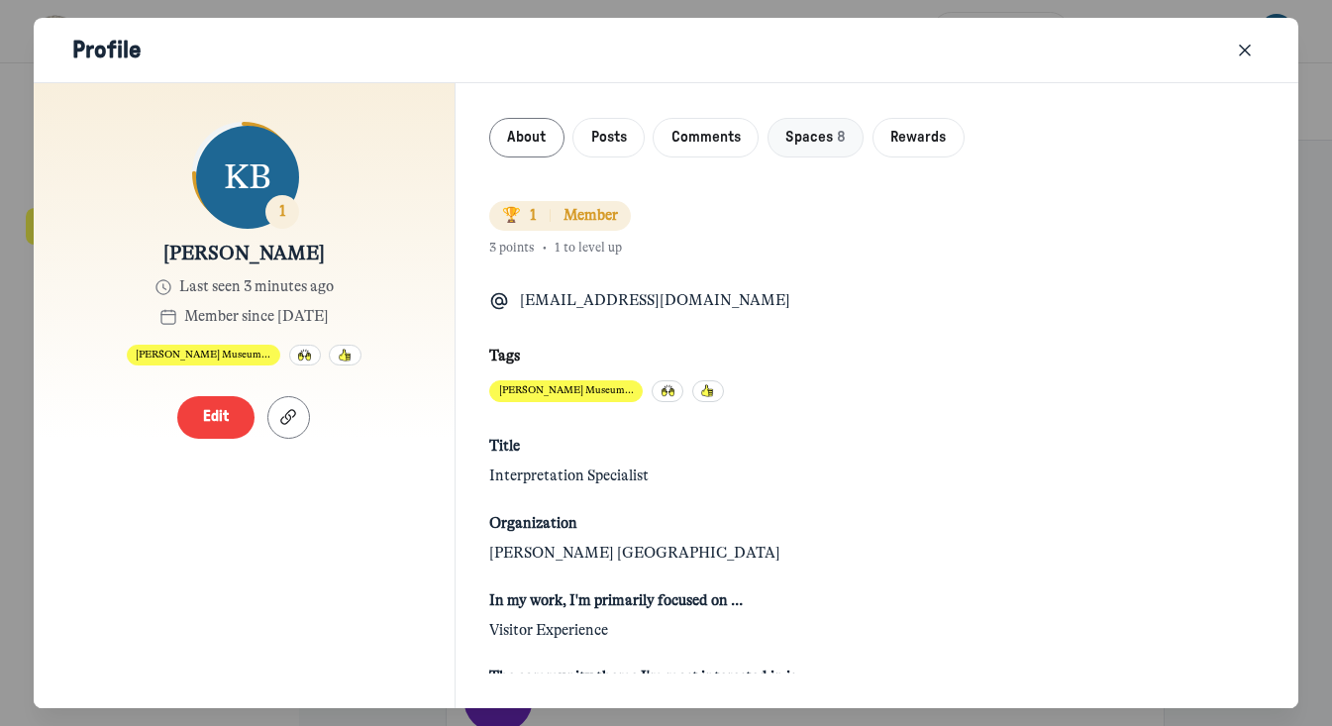
click at [818, 135] on span "Spaces" at bounding box center [809, 138] width 48 height 22
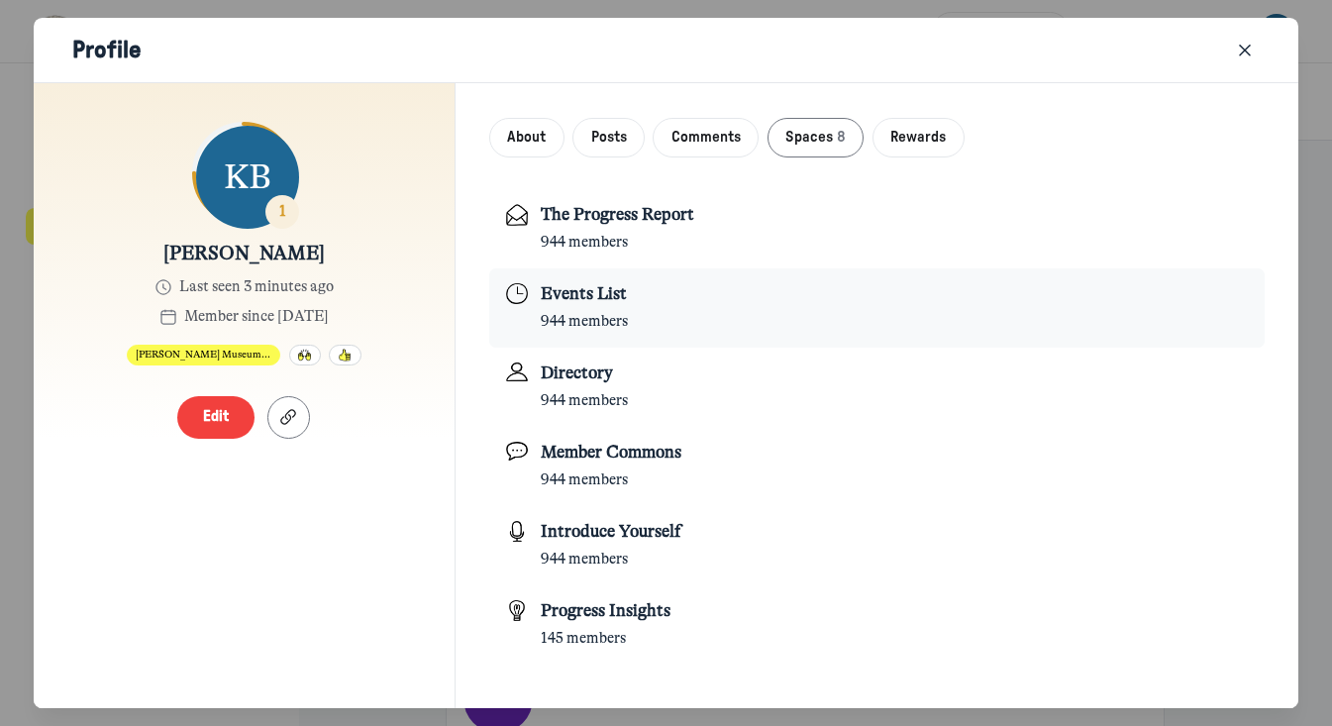
scroll to position [158, 0]
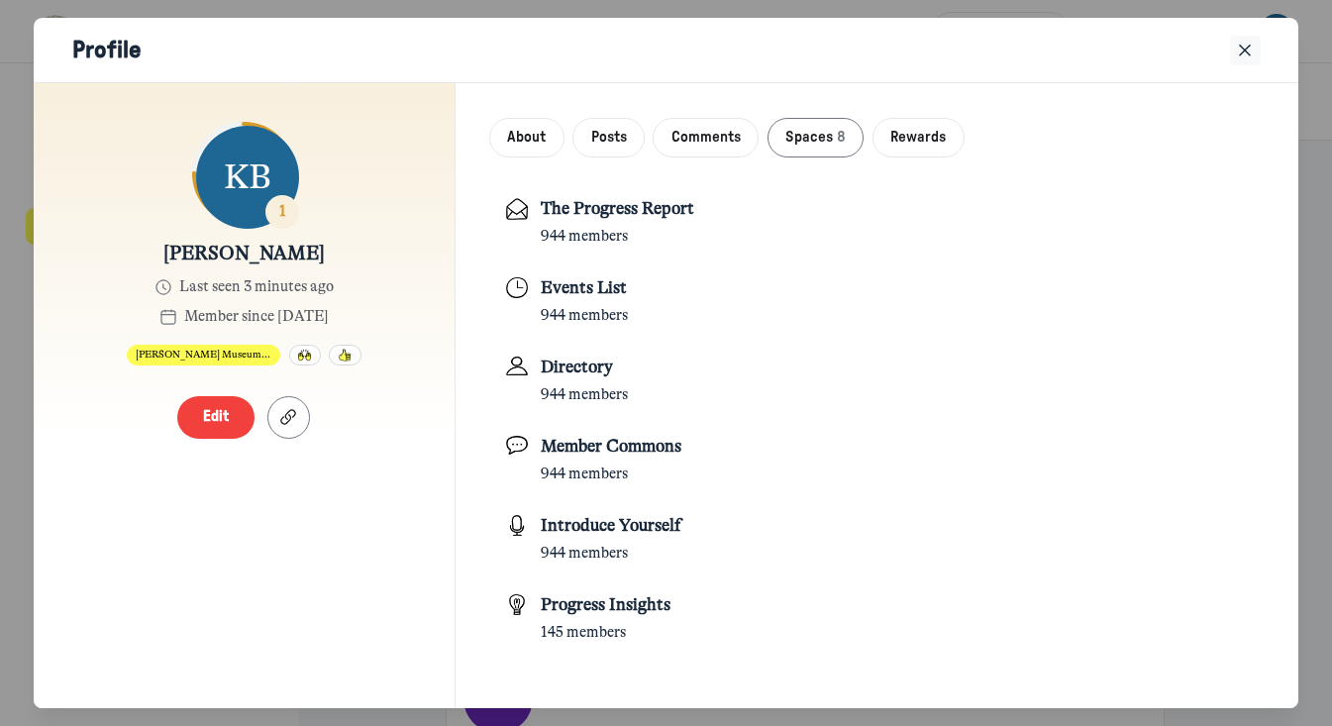
click at [1241, 43] on icon "Close" at bounding box center [1245, 51] width 20 height 22
